Goal: Task Accomplishment & Management: Use online tool/utility

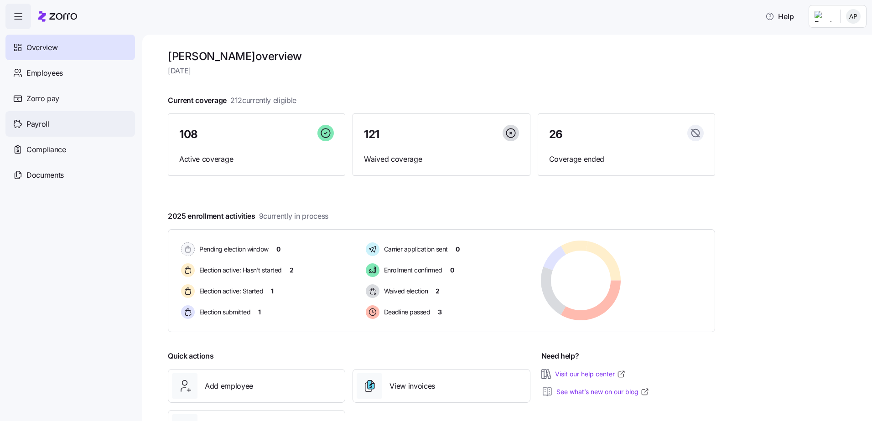
click at [37, 123] on span "Payroll" at bounding box center [37, 124] width 23 height 11
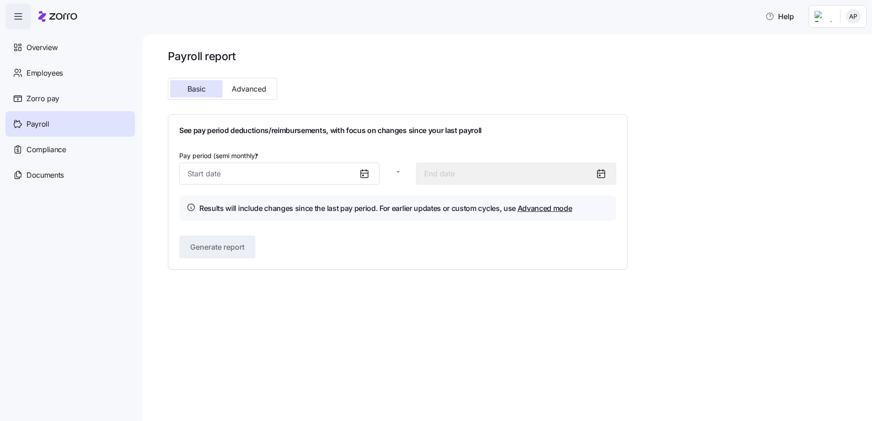
click at [365, 173] on icon at bounding box center [364, 173] width 7 height 0
click at [367, 175] on icon at bounding box center [364, 173] width 11 height 11
click at [241, 86] on span "Advanced" at bounding box center [249, 88] width 35 height 7
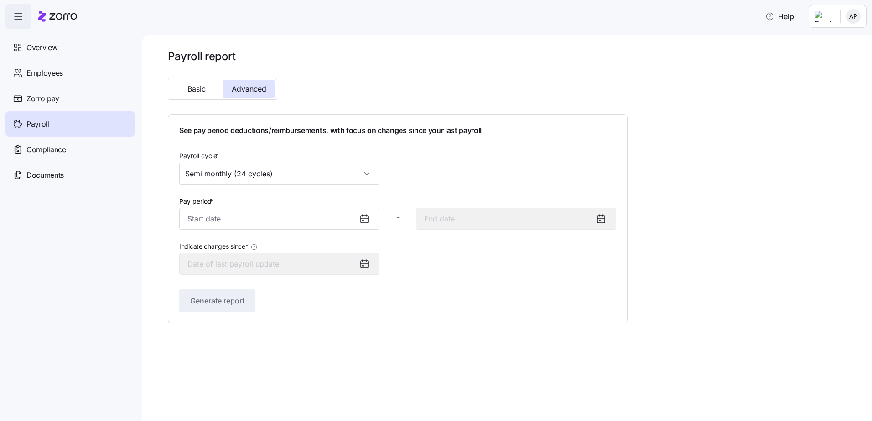
click at [365, 220] on icon at bounding box center [364, 218] width 11 height 11
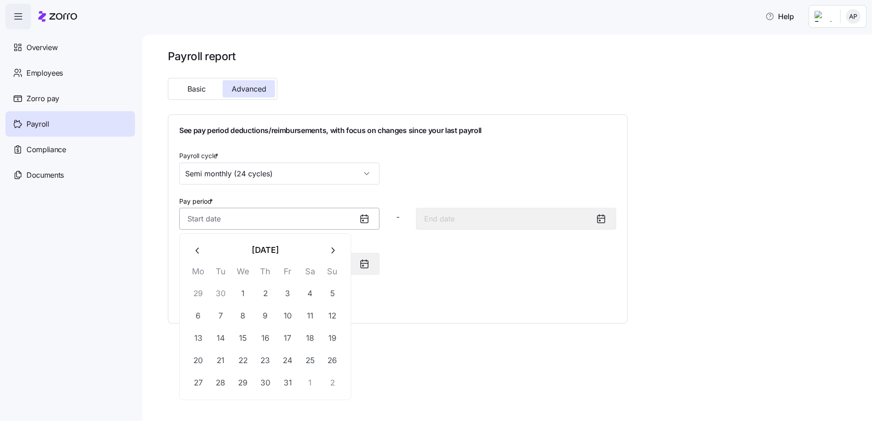
click at [318, 220] on input "Pay period *" at bounding box center [279, 219] width 200 height 22
click at [243, 291] on button "1" at bounding box center [243, 294] width 22 height 22
type input "[DATE]"
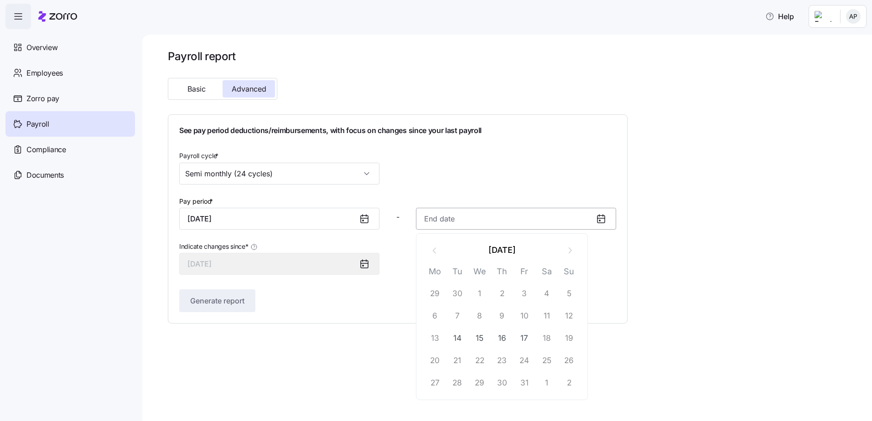
click at [583, 218] on input at bounding box center [516, 219] width 200 height 22
click at [527, 341] on button "17" at bounding box center [525, 339] width 22 height 22
type input "[DATE]"
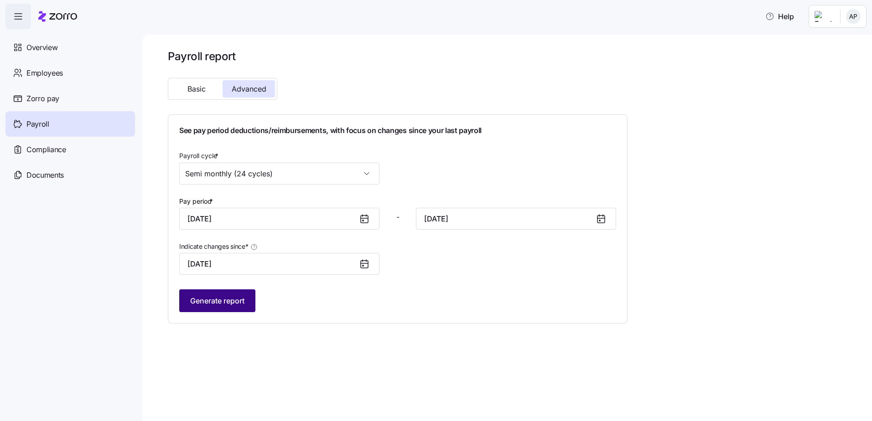
click at [205, 302] on span "Generate report" at bounding box center [217, 301] width 54 height 11
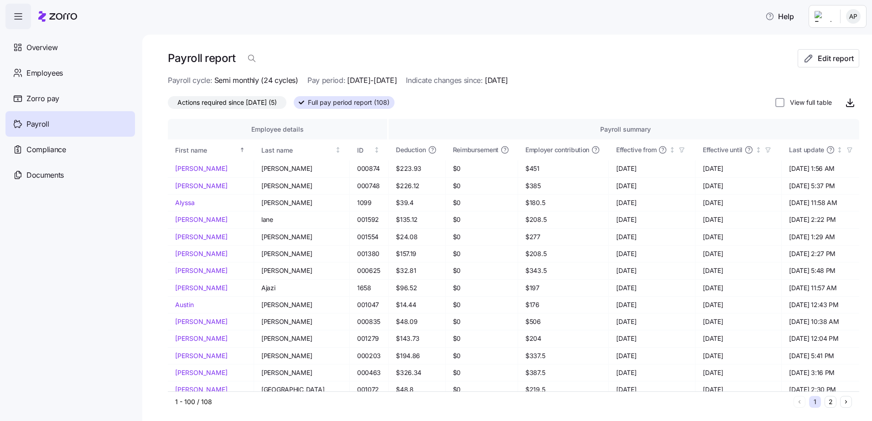
drag, startPoint x: 811, startPoint y: 102, endPoint x: 826, endPoint y: 112, distance: 18.1
click at [811, 101] on label "View full table" at bounding box center [808, 102] width 47 height 9
click at [785, 101] on input "View full table" at bounding box center [779, 102] width 9 height 9
checkbox input "true"
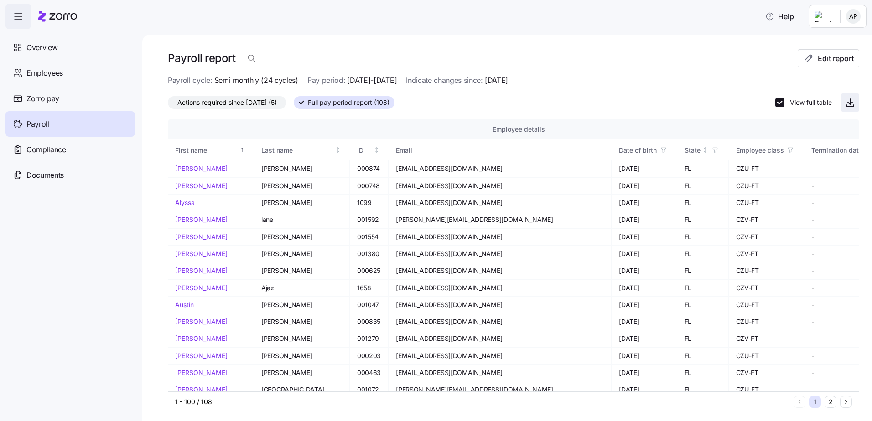
click at [850, 100] on icon "button" at bounding box center [850, 101] width 0 height 5
drag, startPoint x: 557, startPoint y: 27, endPoint x: 603, endPoint y: 38, distance: 46.5
click at [560, 26] on div "Help" at bounding box center [435, 17] width 861 height 26
